Goal: Task Accomplishment & Management: Manage account settings

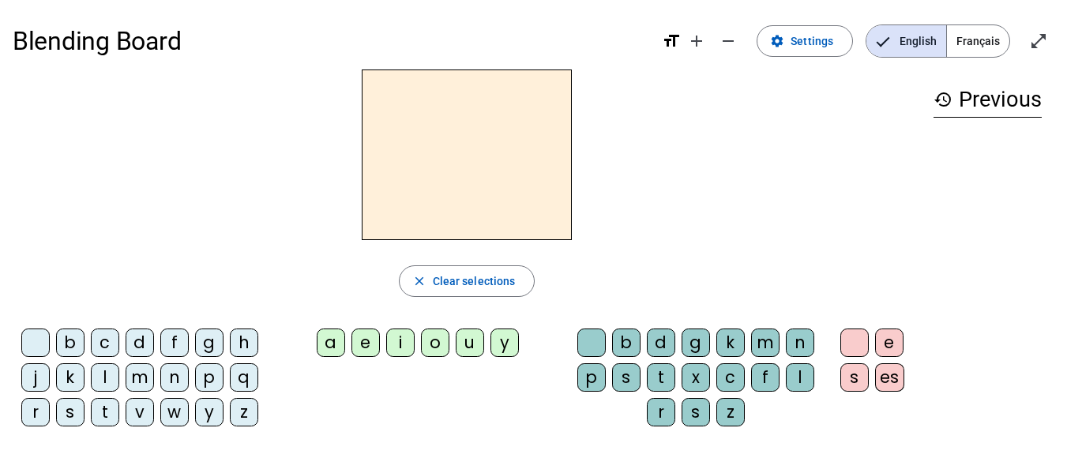
click at [990, 40] on span "Français" at bounding box center [978, 41] width 62 height 32
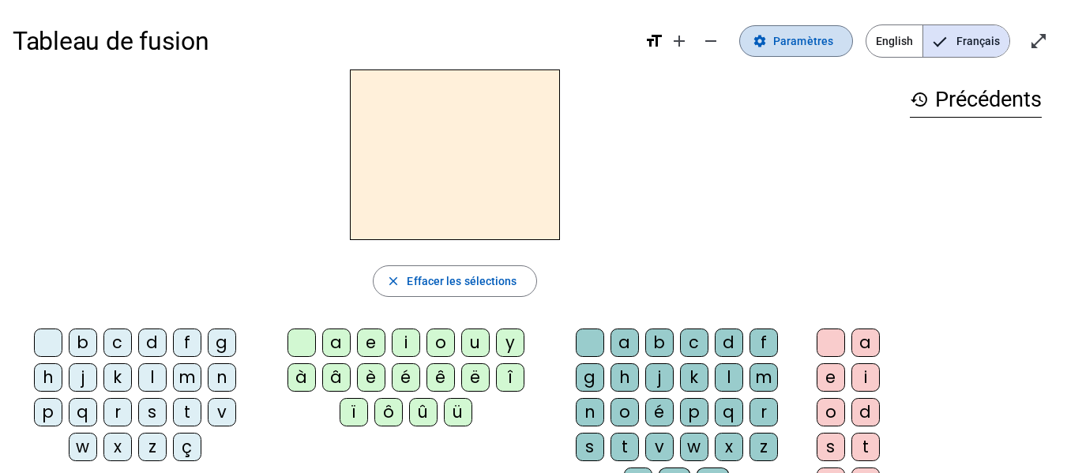
click at [800, 40] on span "Paramètres" at bounding box center [804, 41] width 60 height 19
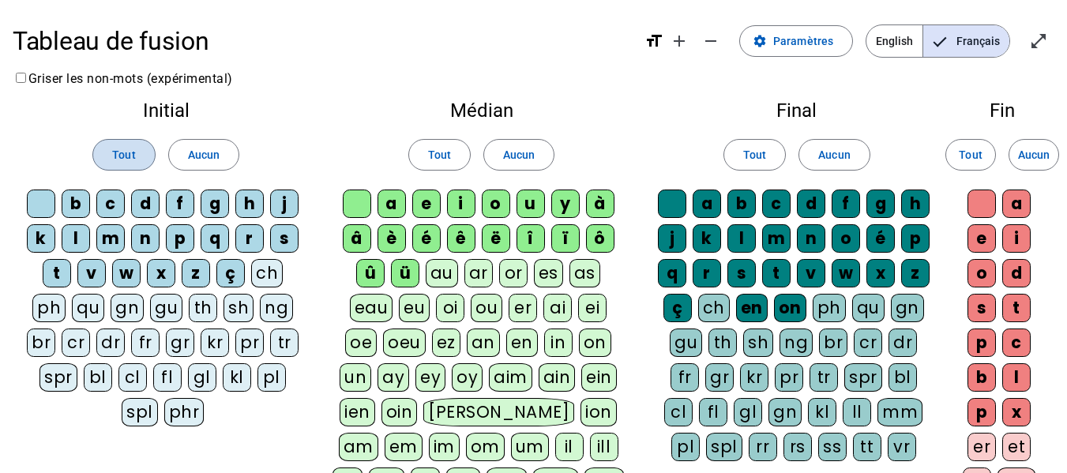
click at [120, 143] on span at bounding box center [123, 155] width 61 height 38
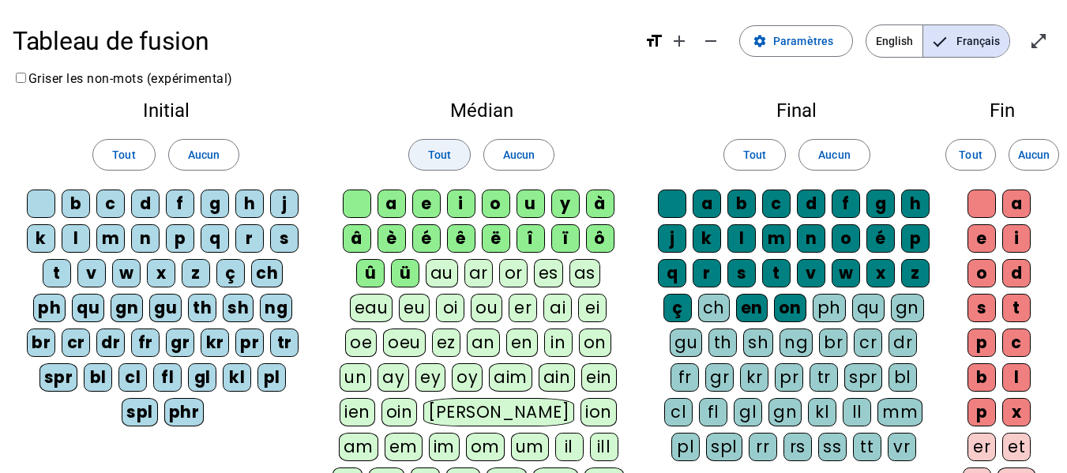
click at [442, 148] on span "Tout" at bounding box center [439, 154] width 23 height 19
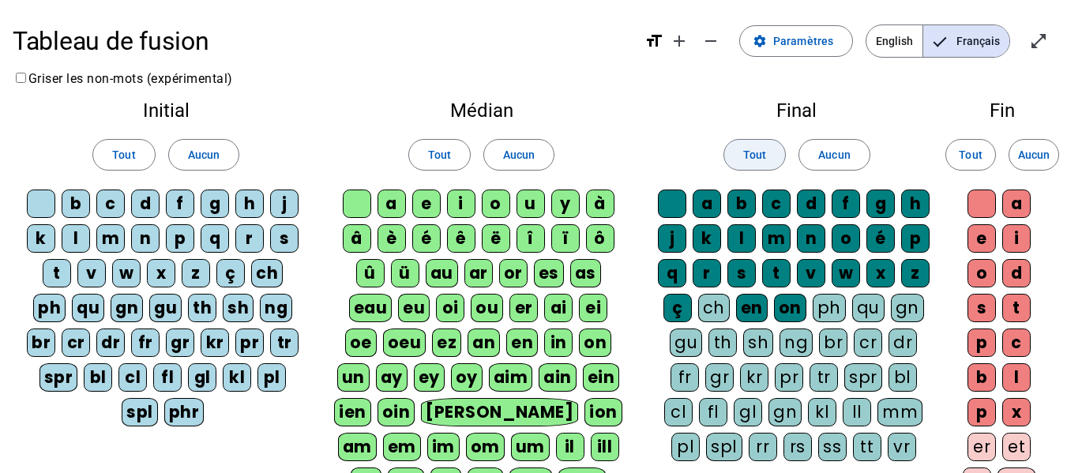
click at [747, 159] on span "Tout" at bounding box center [755, 154] width 23 height 19
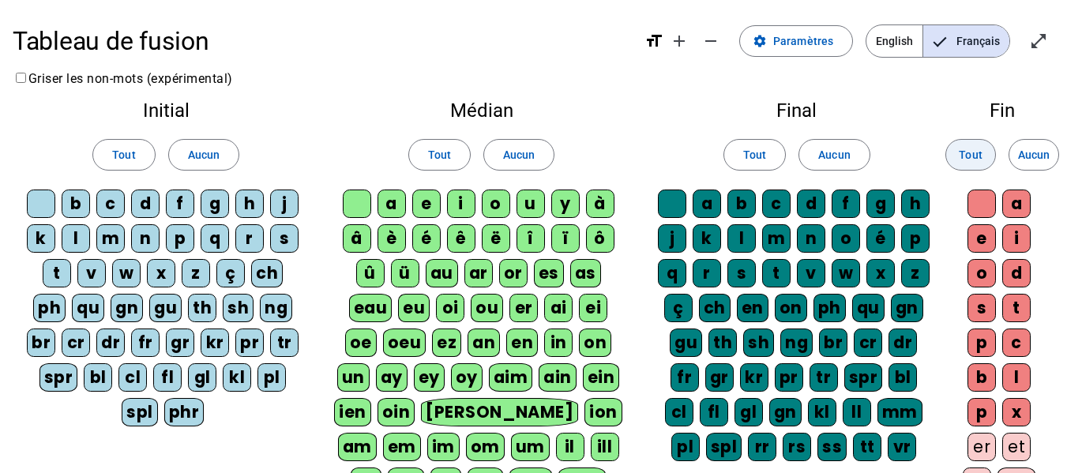
click at [979, 154] on span "Tout" at bounding box center [970, 154] width 23 height 19
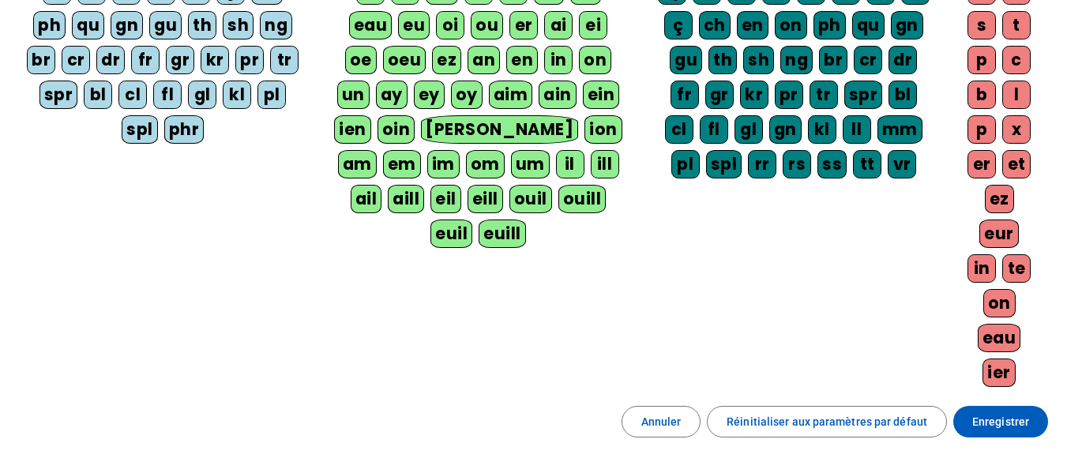
scroll to position [316, 0]
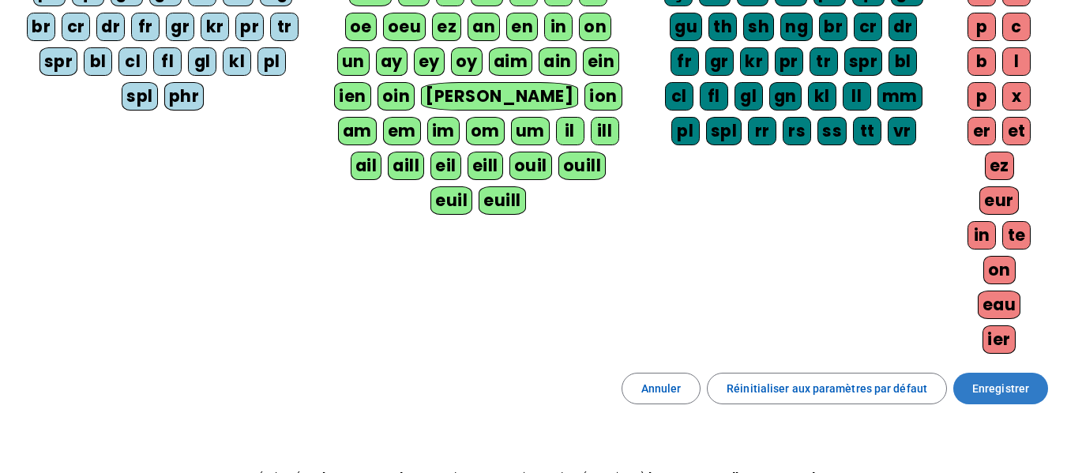
click at [990, 395] on span "Enregistrer" at bounding box center [1001, 388] width 57 height 19
